Goal: Transaction & Acquisition: Purchase product/service

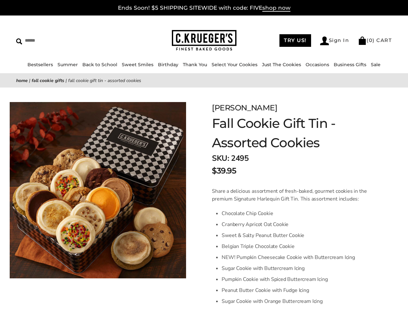
click at [59, 40] on input "Search" at bounding box center [59, 41] width 86 height 10
click at [306, 65] on link "Occasions" at bounding box center [318, 65] width 24 height 6
click at [204, 199] on ul "Baby Birthday College Care Packages Congratulations Everyday Get Well Soon Glut…" at bounding box center [208, 166] width 69 height 156
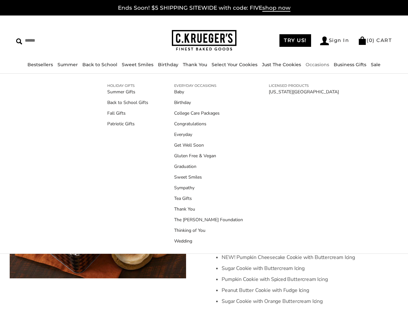
click at [294, 206] on div "HOLIDAY GIFTS Summer Gifts Back to School Gifts Fall Gifts Patriotic Gifts EVER…" at bounding box center [204, 163] width 226 height 167
